Goal: Task Accomplishment & Management: Manage account settings

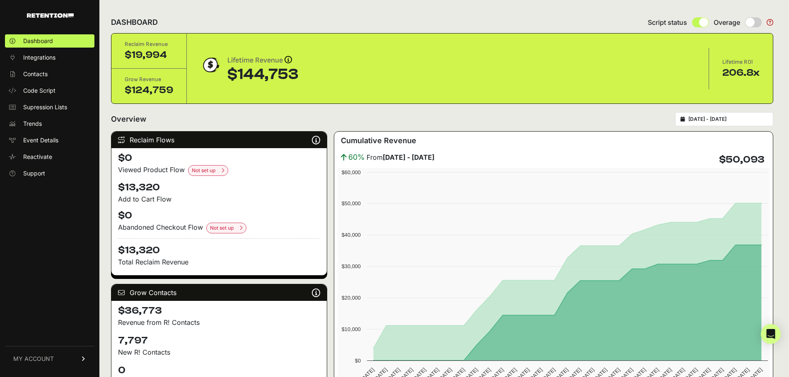
click at [71, 359] on link "MY ACCOUNT" at bounding box center [49, 358] width 89 height 25
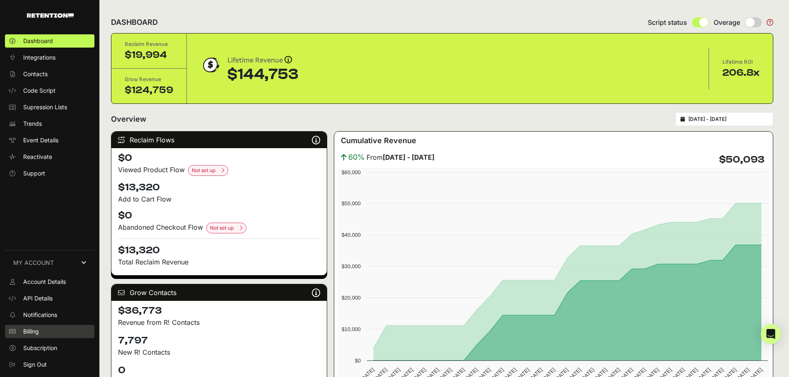
click at [41, 332] on link "Billing" at bounding box center [49, 331] width 89 height 13
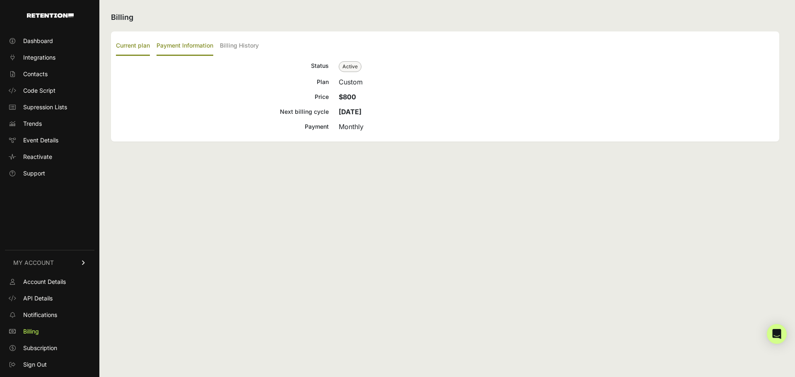
click at [190, 45] on label "Payment Information" at bounding box center [184, 45] width 57 height 19
click at [0, 0] on input "Payment Information" at bounding box center [0, 0] width 0 height 0
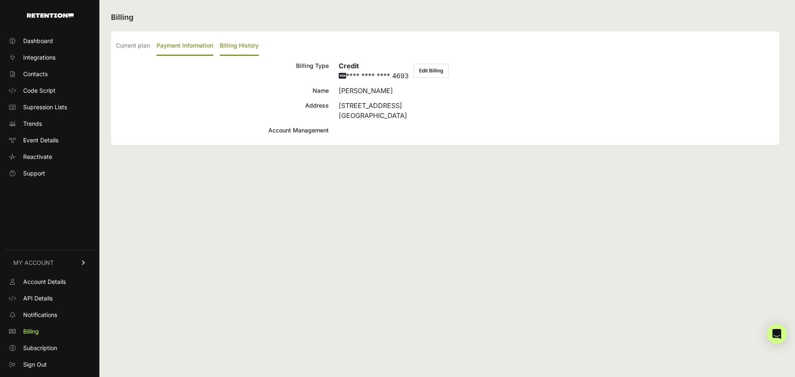
click at [248, 42] on label "Billing History" at bounding box center [239, 45] width 39 height 19
click at [0, 0] on input "Billing History" at bounding box center [0, 0] width 0 height 0
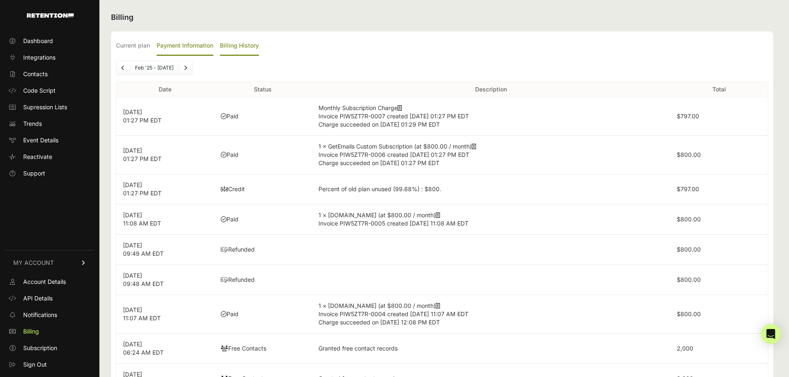
click at [201, 44] on label "Payment Information" at bounding box center [184, 45] width 57 height 19
click at [0, 0] on input "Payment Information" at bounding box center [0, 0] width 0 height 0
